Goal: Task Accomplishment & Management: Manage account settings

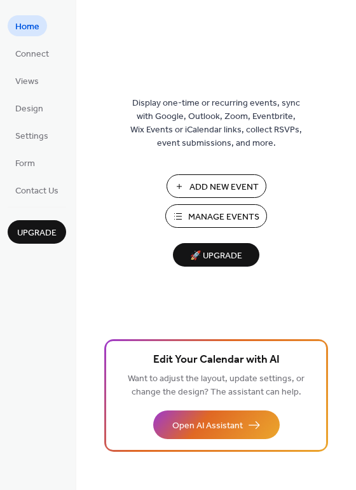
click at [210, 213] on span "Manage Events" at bounding box center [223, 216] width 71 height 13
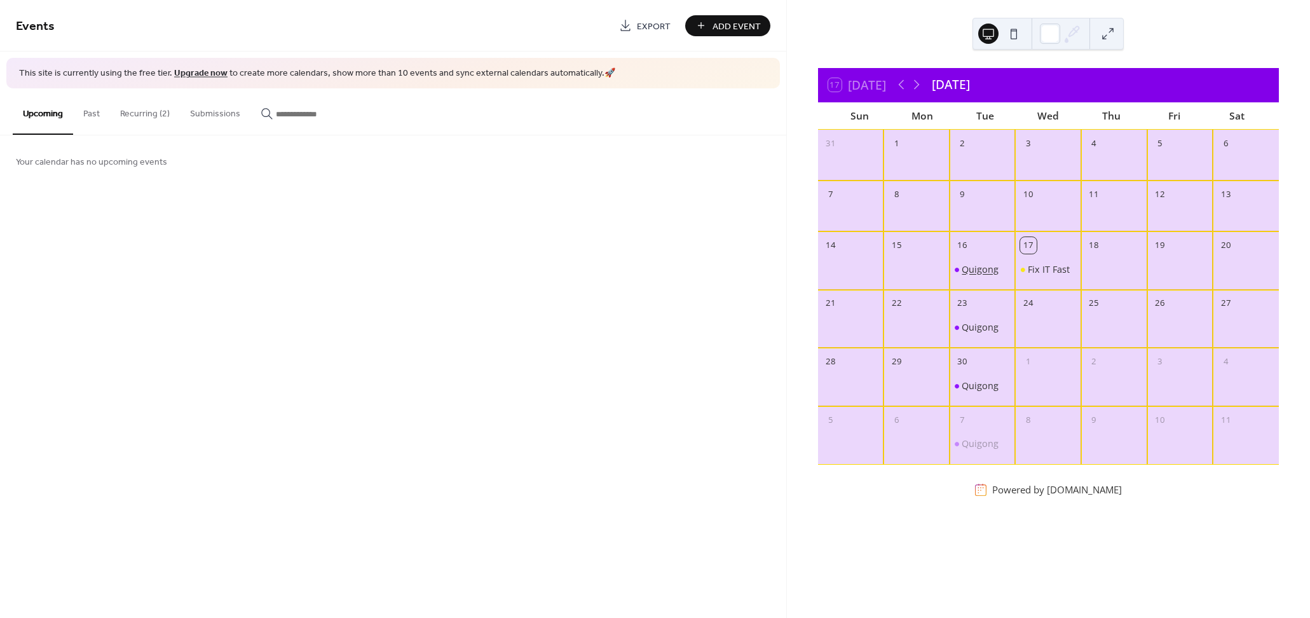
click at [985, 270] on div "Quigong" at bounding box center [980, 270] width 37 height 12
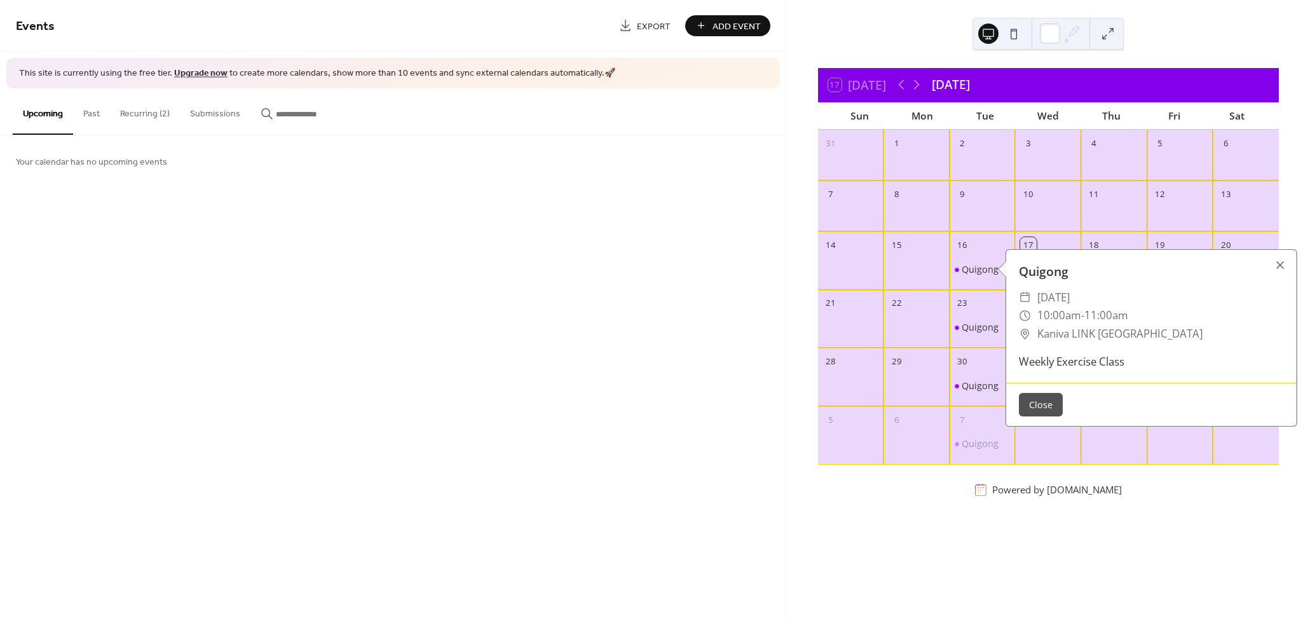
click at [1036, 402] on button "Close" at bounding box center [1041, 405] width 44 height 24
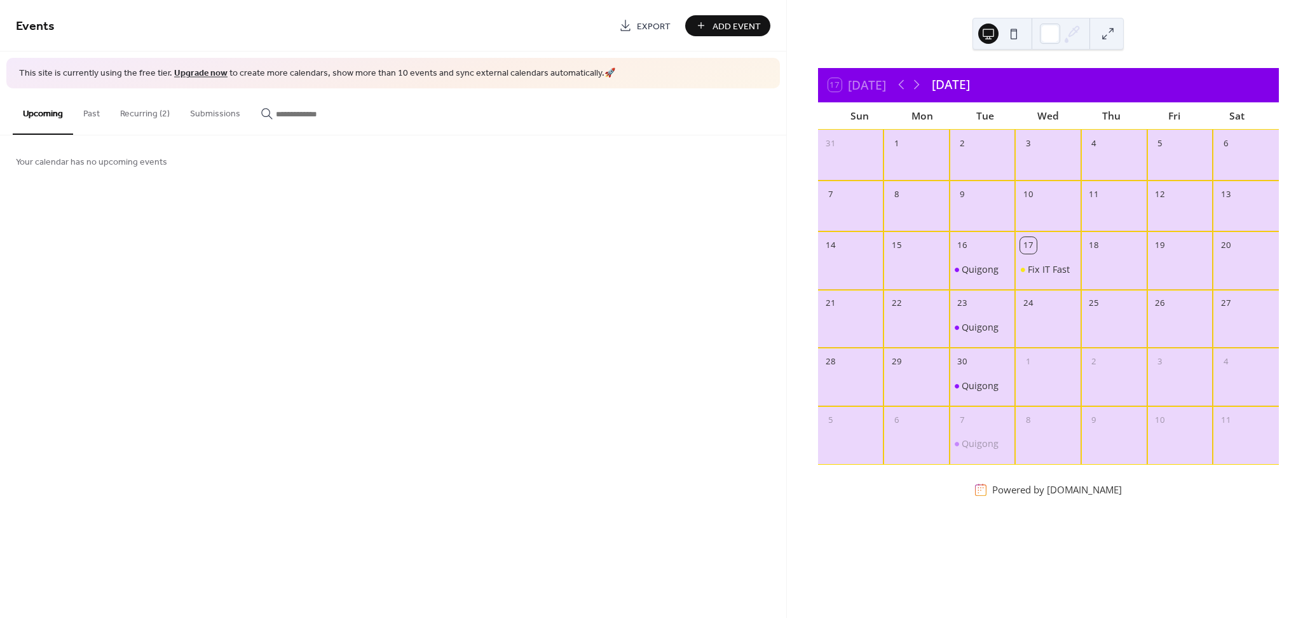
click at [90, 119] on button "Past" at bounding box center [91, 110] width 37 height 45
click at [147, 120] on button "Recurring (2)" at bounding box center [145, 110] width 70 height 45
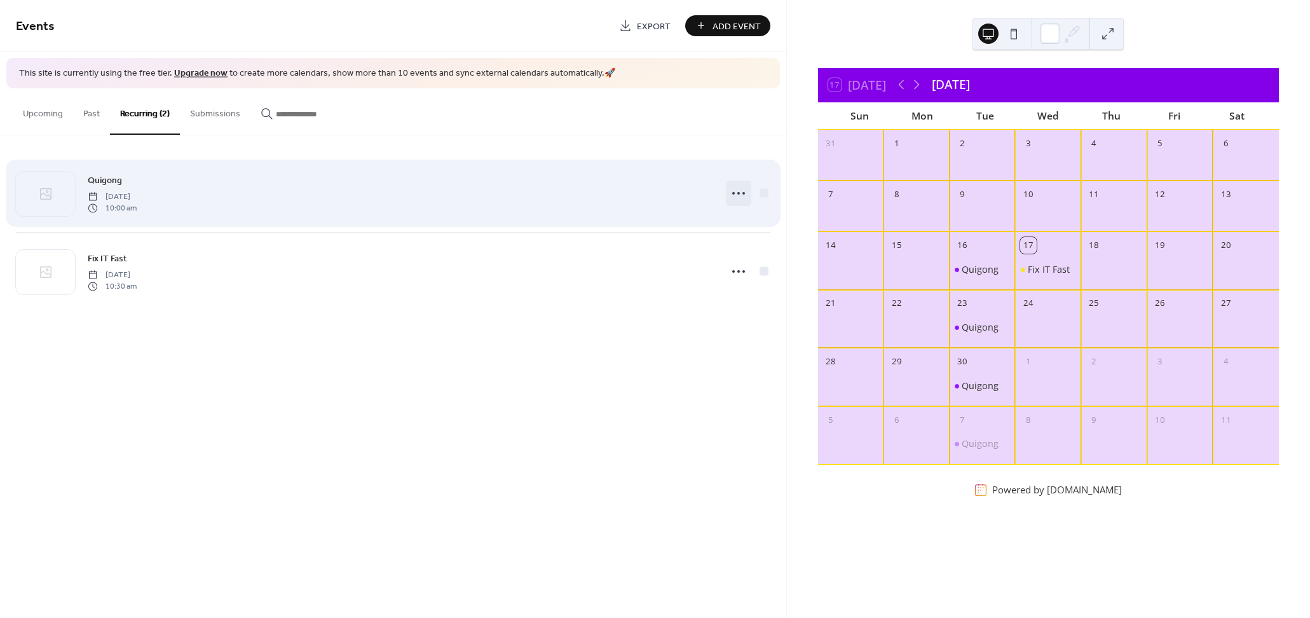
click at [737, 196] on icon at bounding box center [739, 193] width 20 height 20
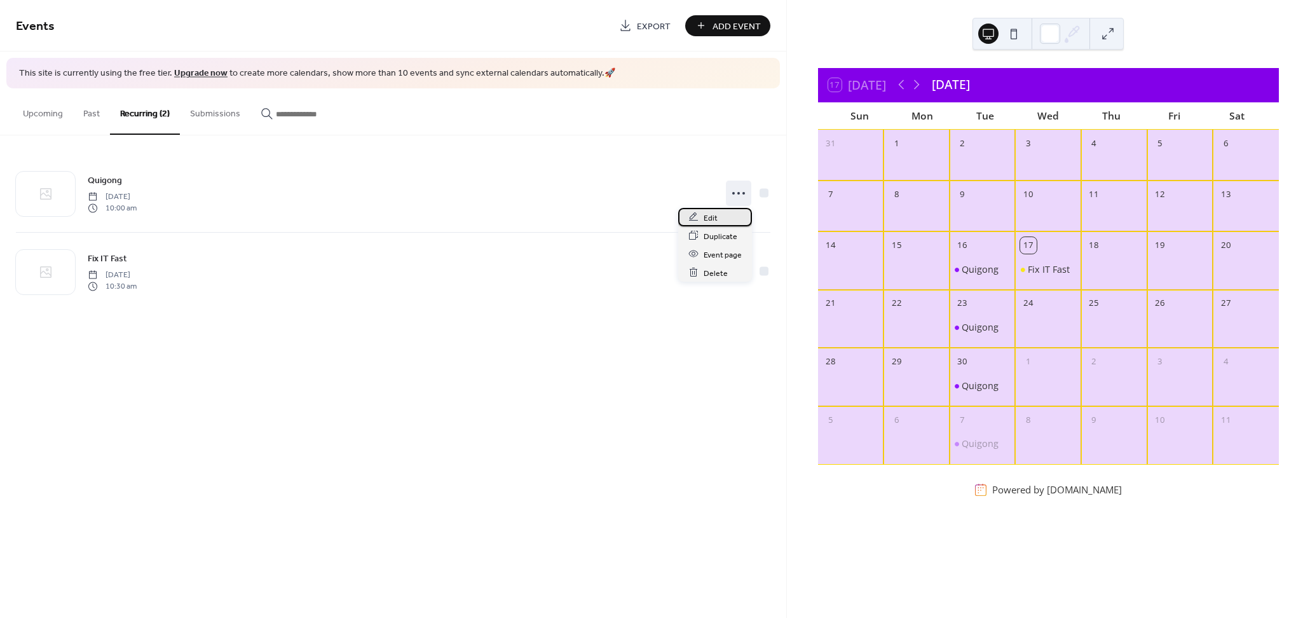
click at [717, 221] on span "Edit" at bounding box center [711, 217] width 14 height 13
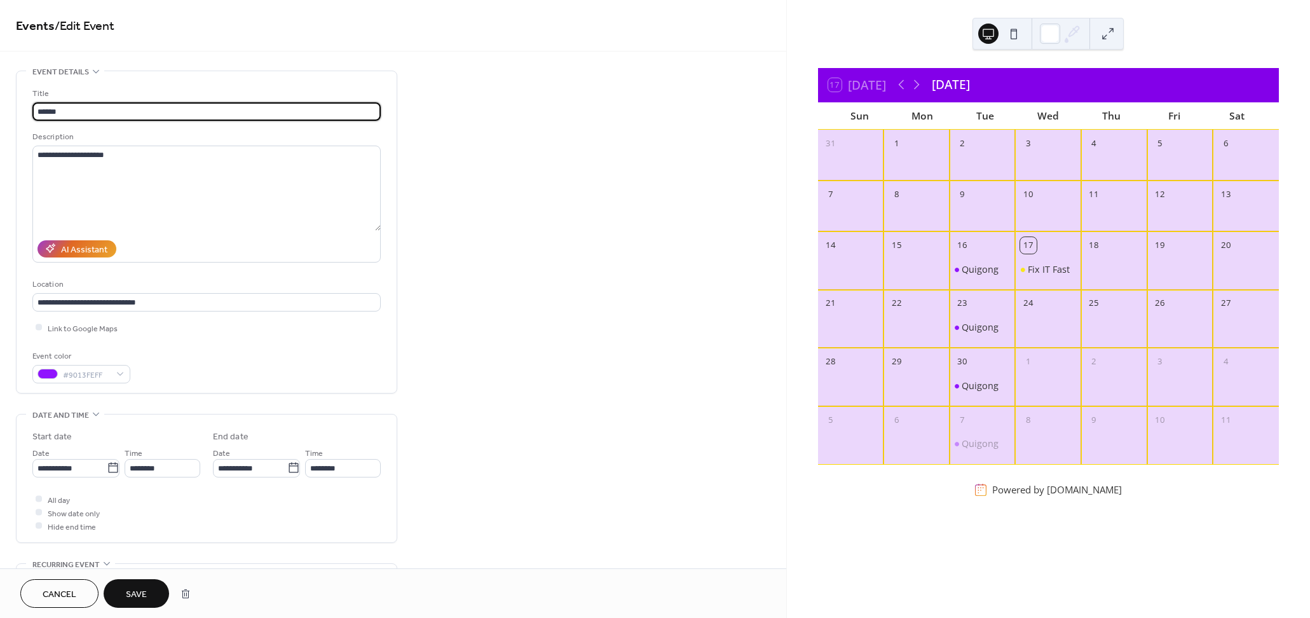
type input "******"
click at [144, 593] on span "Save" at bounding box center [136, 594] width 21 height 13
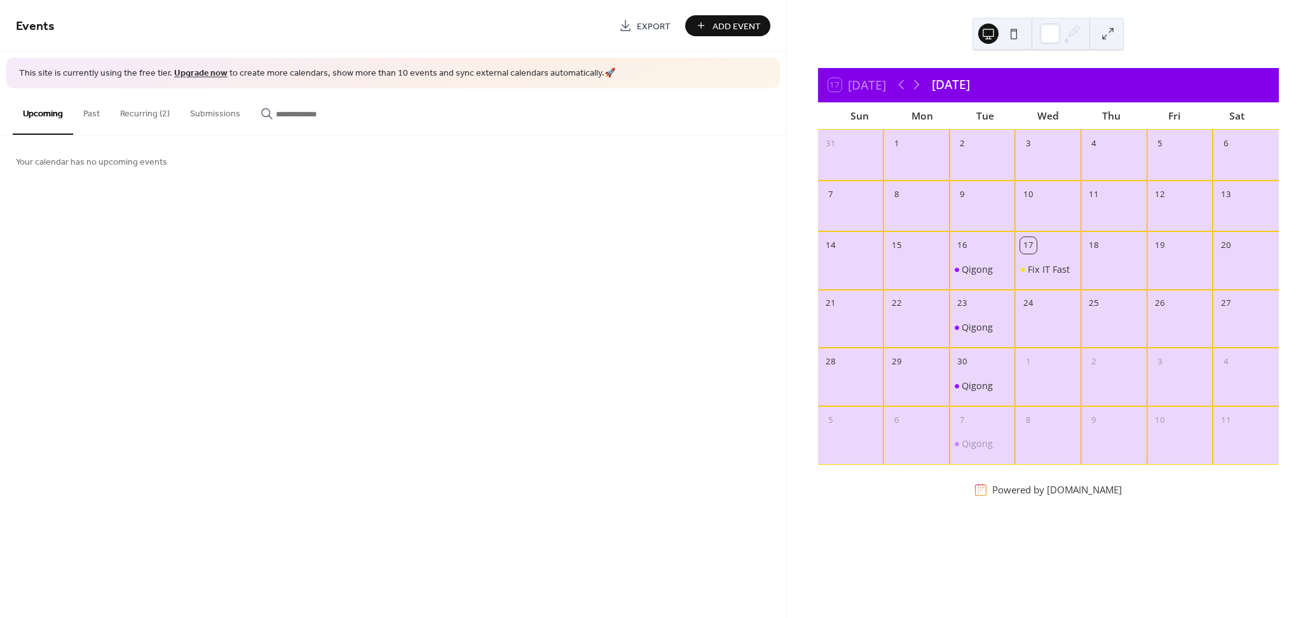
click at [653, 221] on div "Events Export Add Event This site is currently using the free tier. Upgrade now…" at bounding box center [393, 309] width 786 height 618
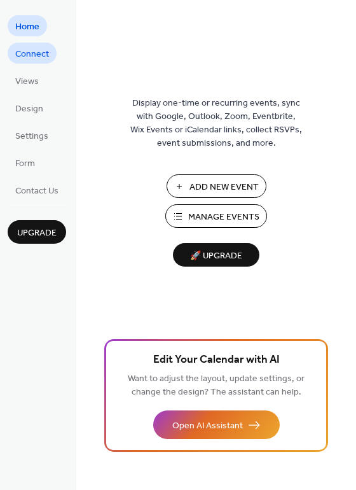
click at [48, 53] on span "Connect" at bounding box center [32, 54] width 34 height 13
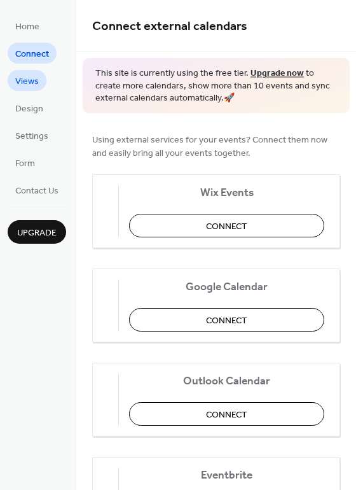
click at [34, 81] on span "Views" at bounding box center [27, 81] width 24 height 13
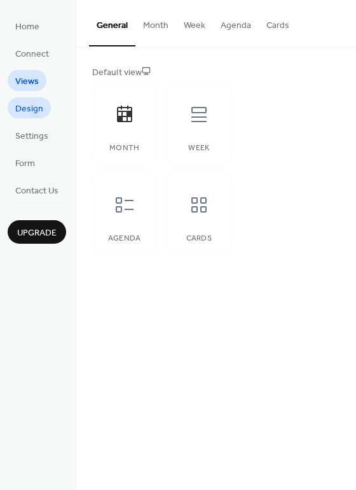
click at [27, 103] on span "Design" at bounding box center [29, 108] width 28 height 13
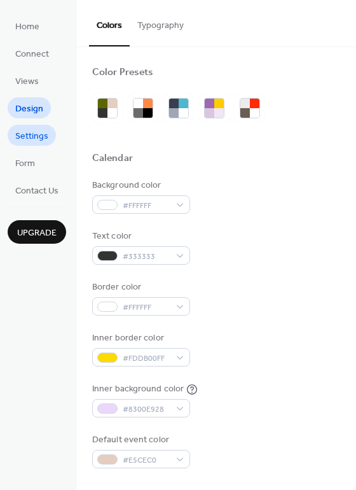
click at [31, 136] on span "Settings" at bounding box center [31, 136] width 33 height 13
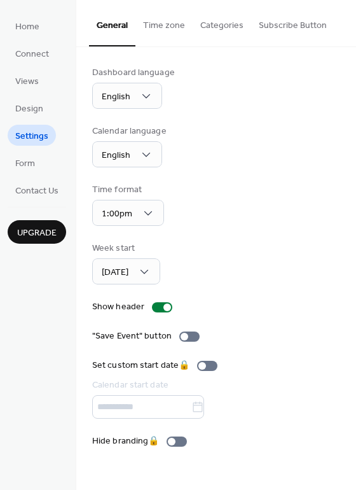
click at [164, 22] on button "Time zone" at bounding box center [163, 22] width 57 height 45
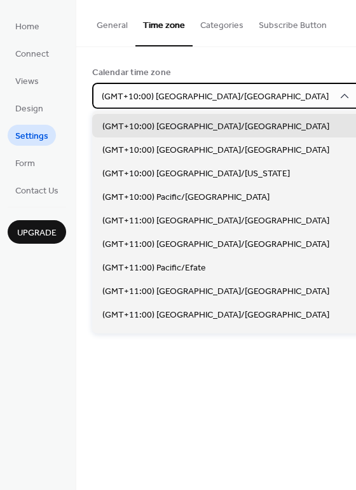
scroll to position [5243, 0]
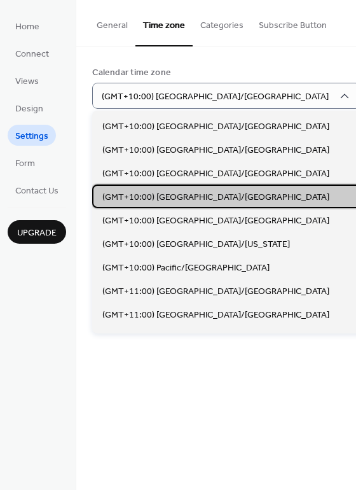
click at [198, 191] on span "(GMT+10:00) Australia/Sydney" at bounding box center [215, 197] width 227 height 13
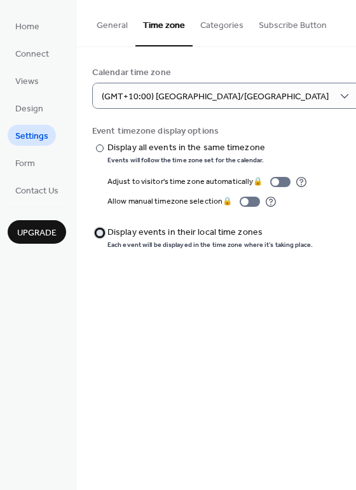
click at [98, 231] on div at bounding box center [100, 233] width 8 height 8
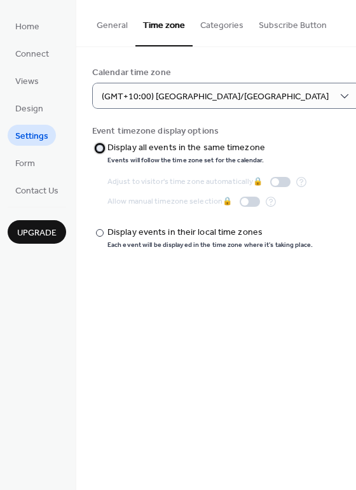
click at [102, 149] on div at bounding box center [100, 148] width 8 height 8
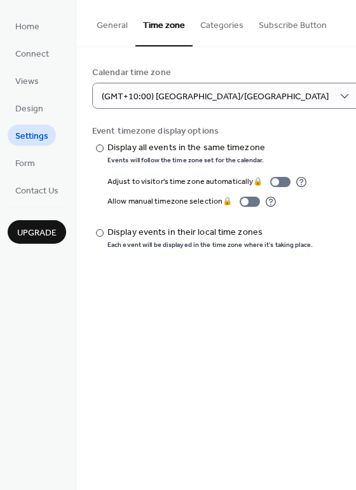
click at [224, 289] on div "General Time zone Categories Subscribe Button Dashboard language English Calend…" at bounding box center [216, 245] width 280 height 490
